Goal: Task Accomplishment & Management: Manage account settings

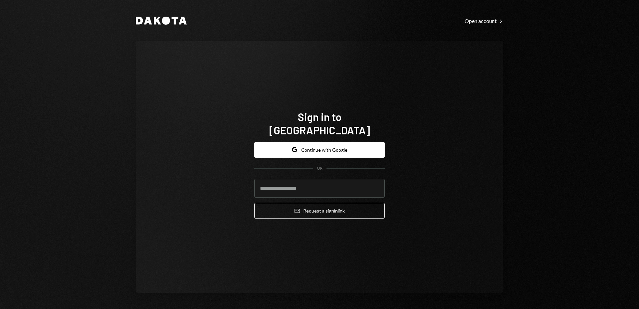
drag, startPoint x: 256, startPoint y: 99, endPoint x: 251, endPoint y: 94, distance: 6.4
drag, startPoint x: 251, startPoint y: 94, endPoint x: 513, endPoint y: 143, distance: 266.5
click at [513, 143] on div "Dakota Open account Right Caret Sign in to [GEOGRAPHIC_DATA] Google Continue wi…" at bounding box center [320, 154] width 400 height 309
drag, startPoint x: 310, startPoint y: 189, endPoint x: 310, endPoint y: 184, distance: 5.3
click at [309, 187] on input "email" at bounding box center [319, 188] width 131 height 19
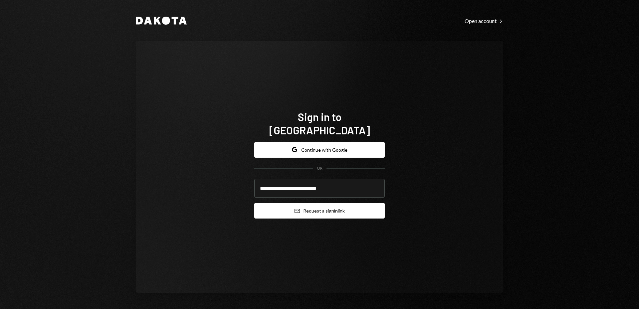
type input "**********"
click at [340, 203] on button "Email Request a sign in link" at bounding box center [319, 211] width 131 height 16
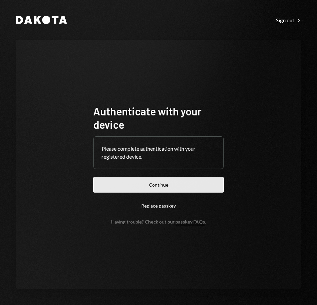
click at [168, 186] on button "Continue" at bounding box center [158, 185] width 131 height 16
